Goal: Task Accomplishment & Management: Use online tool/utility

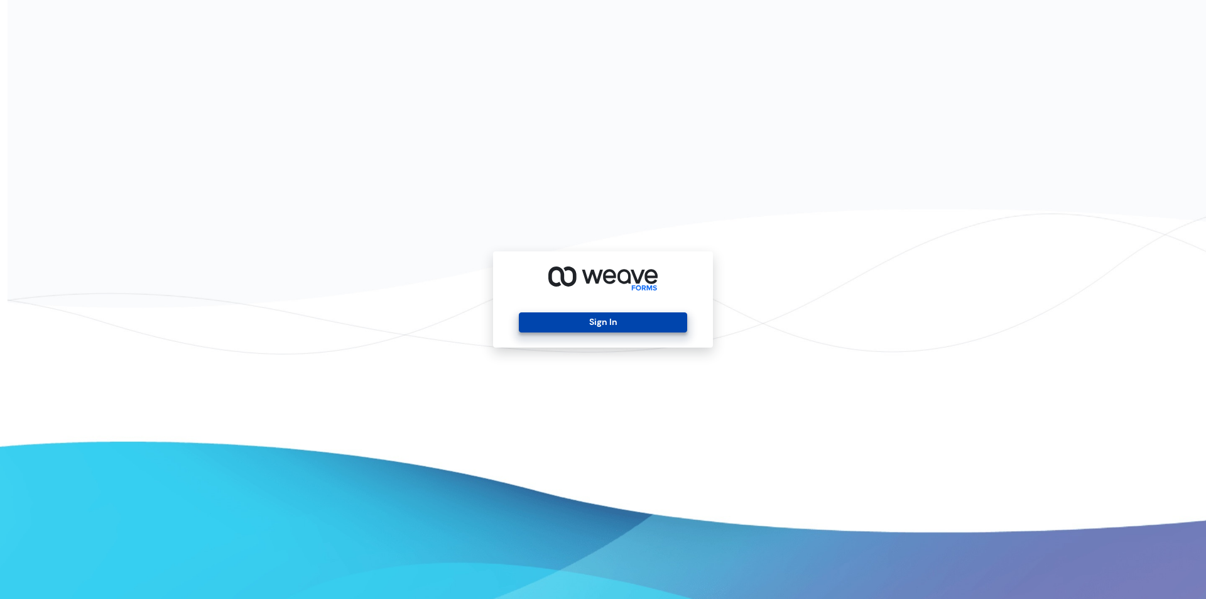
click at [567, 315] on button "Sign In" at bounding box center [603, 322] width 168 height 20
